Goal: Task Accomplishment & Management: Use online tool/utility

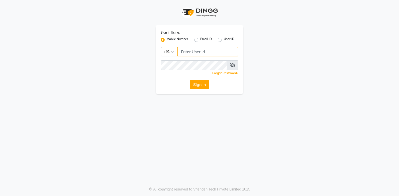
click at [214, 50] on input "Username" at bounding box center [207, 52] width 61 height 10
type input "7814078113"
click at [190, 80] on button "Sign In" at bounding box center [199, 85] width 19 height 10
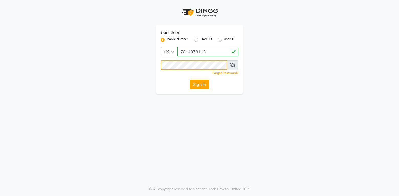
click at [190, 80] on button "Sign In" at bounding box center [199, 85] width 19 height 10
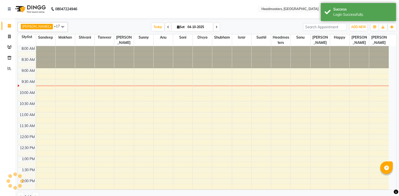
select select "en"
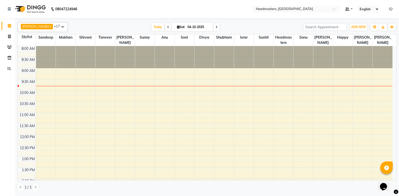
click at [168, 28] on span at bounding box center [168, 27] width 6 height 8
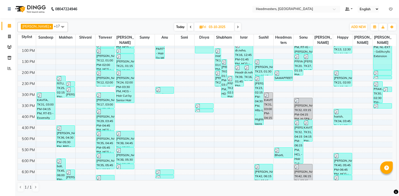
scroll to position [125, 0]
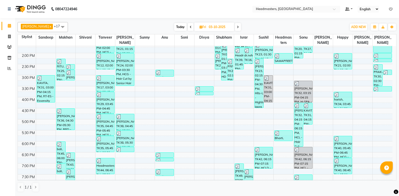
click at [235, 29] on span at bounding box center [238, 27] width 6 height 8
type input "04-10-2025"
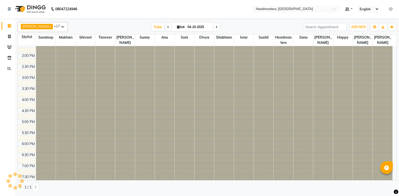
scroll to position [0, 0]
